Goal: Task Accomplishment & Management: Use online tool/utility

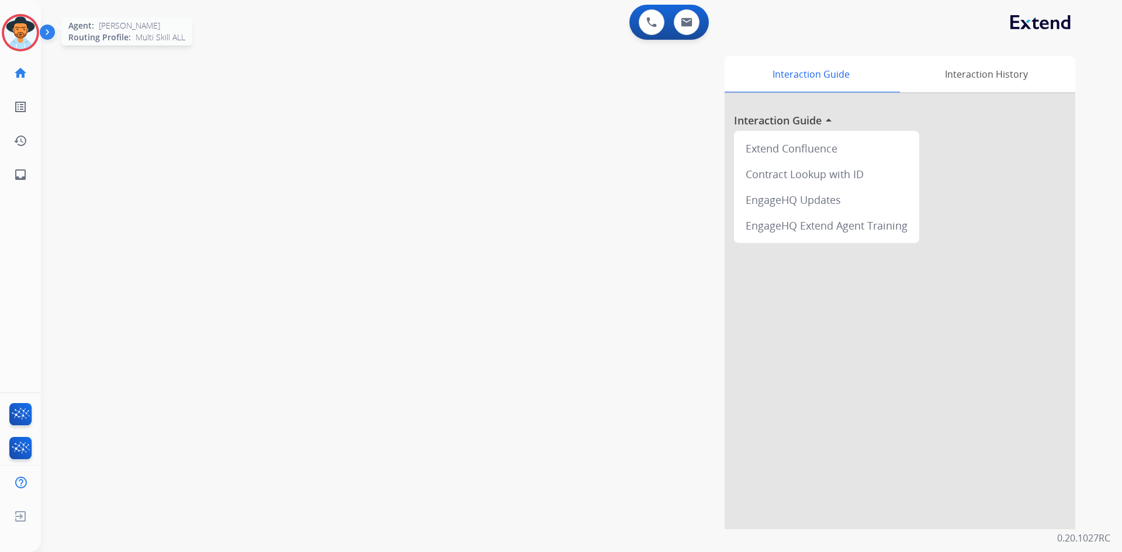
click at [13, 26] on img at bounding box center [20, 32] width 33 height 33
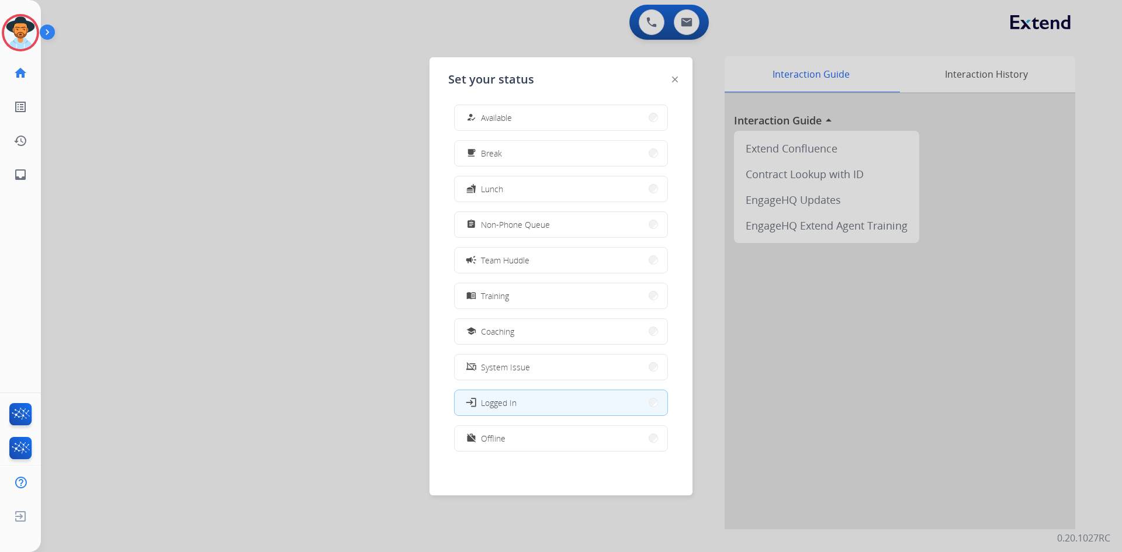
scroll to position [4, 0]
click at [511, 439] on button "work_off Offline" at bounding box center [561, 437] width 213 height 25
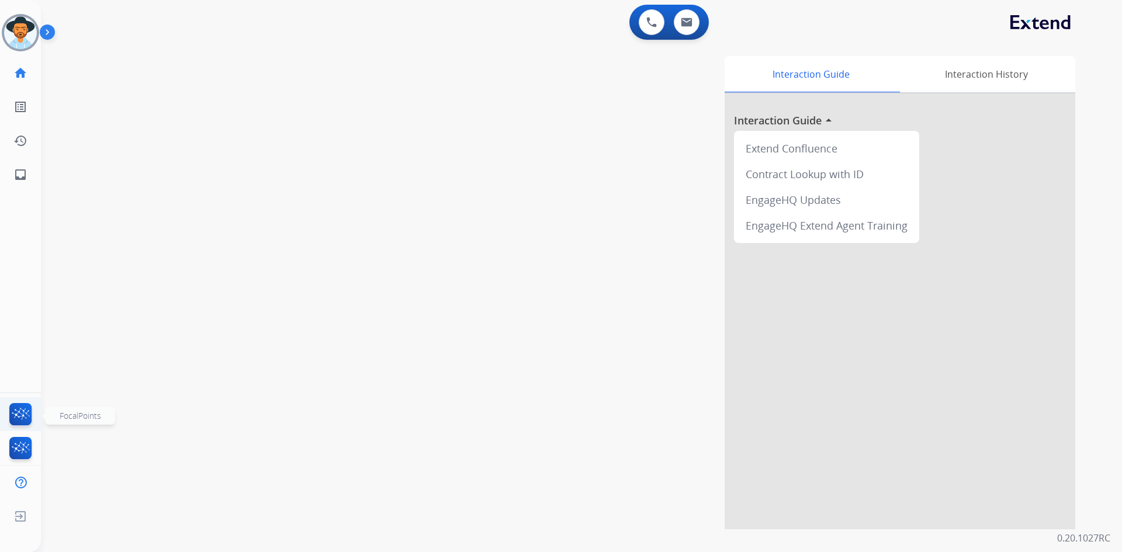
click at [18, 408] on img at bounding box center [20, 416] width 27 height 27
